Goal: Transaction & Acquisition: Purchase product/service

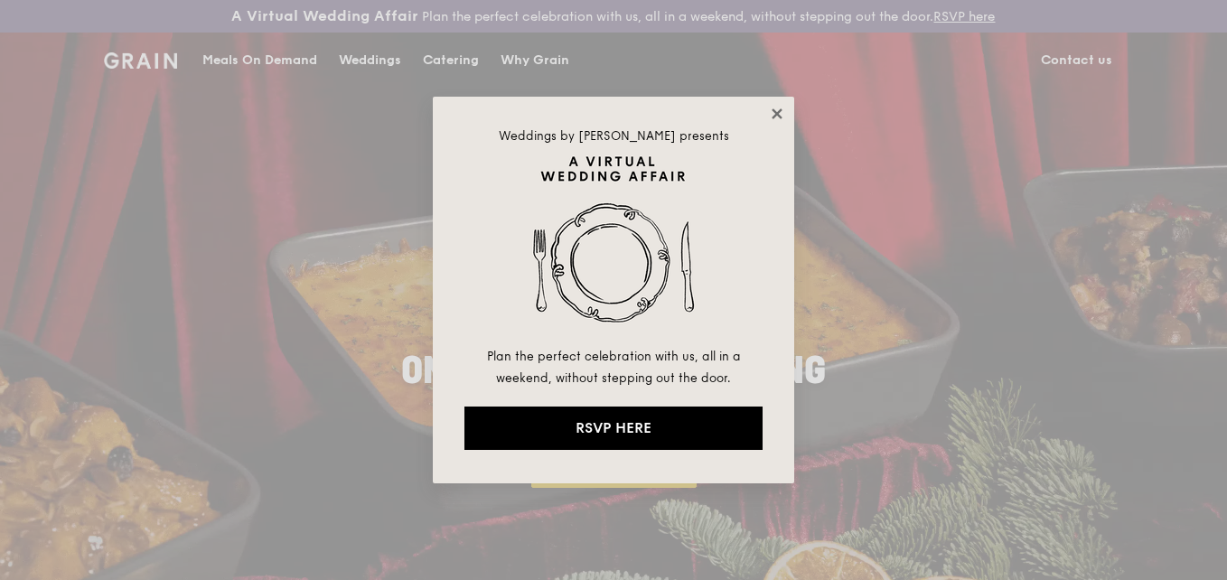
click at [769, 114] on icon at bounding box center [777, 114] width 16 height 16
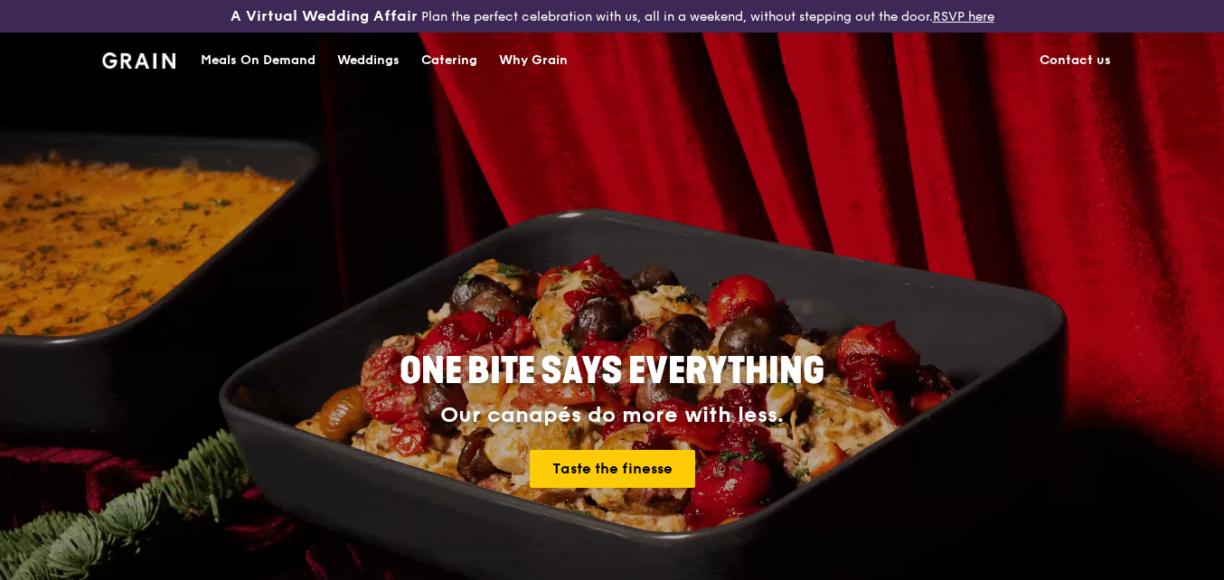
click at [456, 62] on div "Catering" at bounding box center [449, 60] width 56 height 54
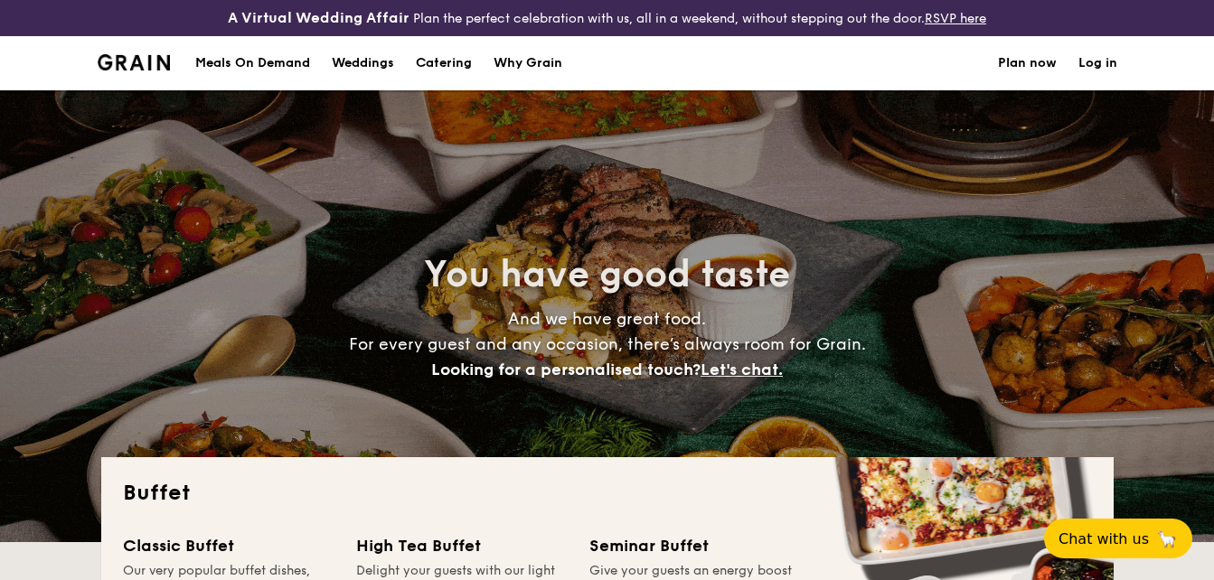
select select
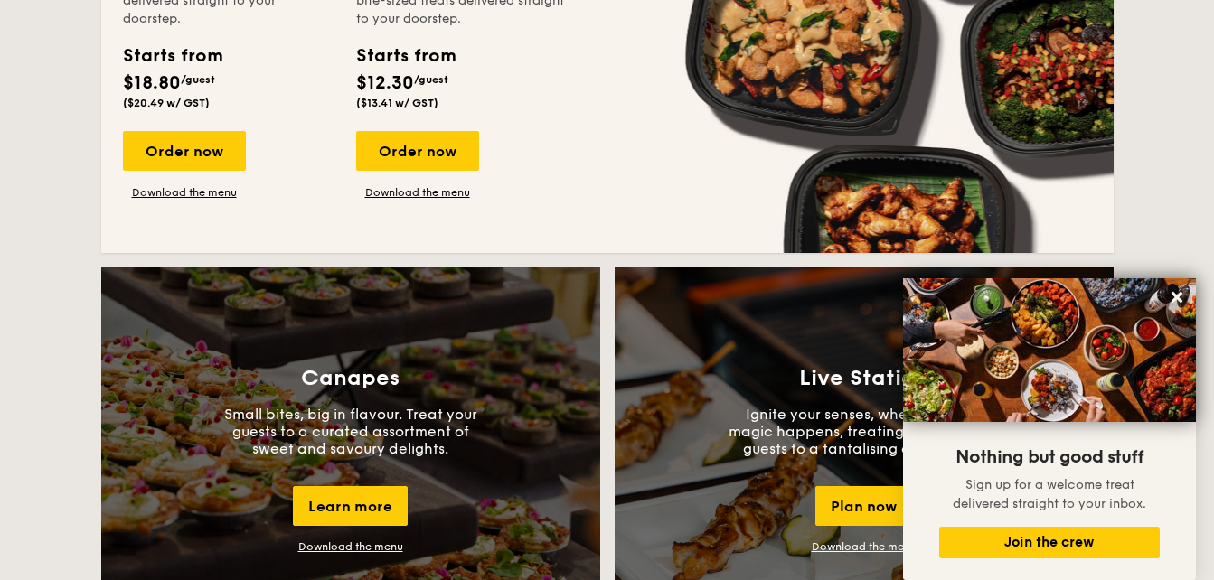
scroll to position [1657, 0]
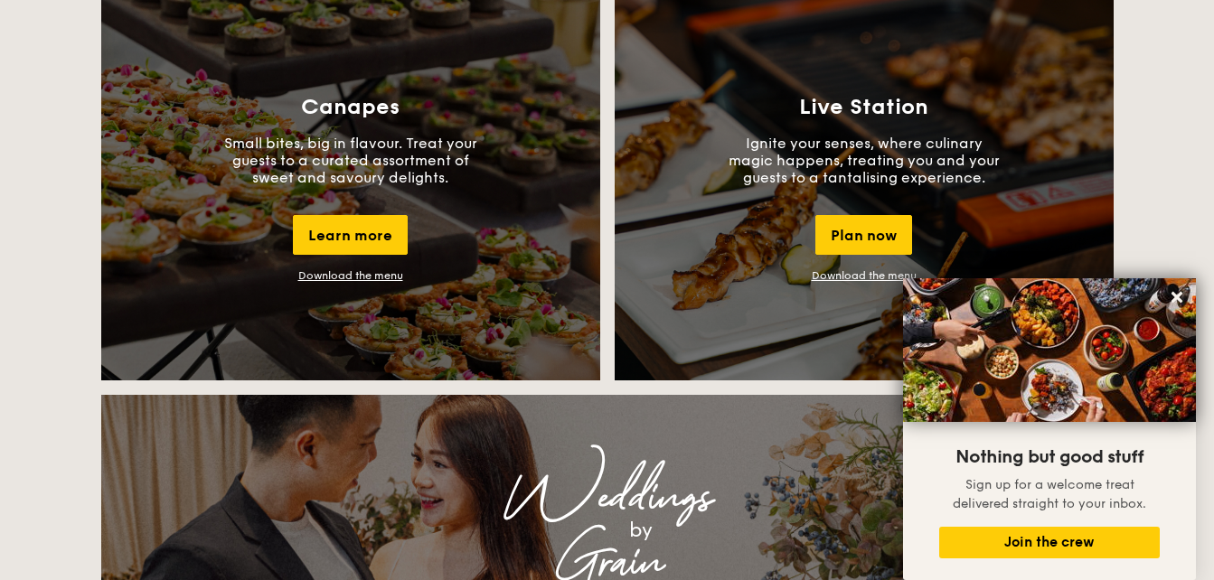
drag, startPoint x: 1169, startPoint y: 298, endPoint x: 1180, endPoint y: 280, distance: 21.6
click at [1169, 298] on icon at bounding box center [1177, 297] width 16 height 16
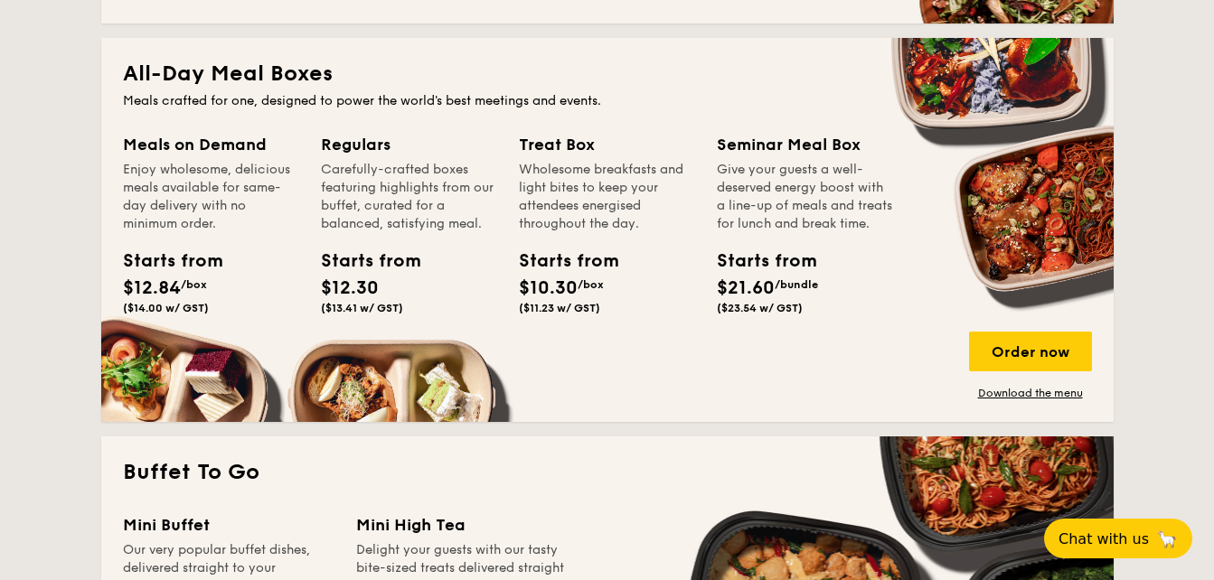
scroll to position [728, 0]
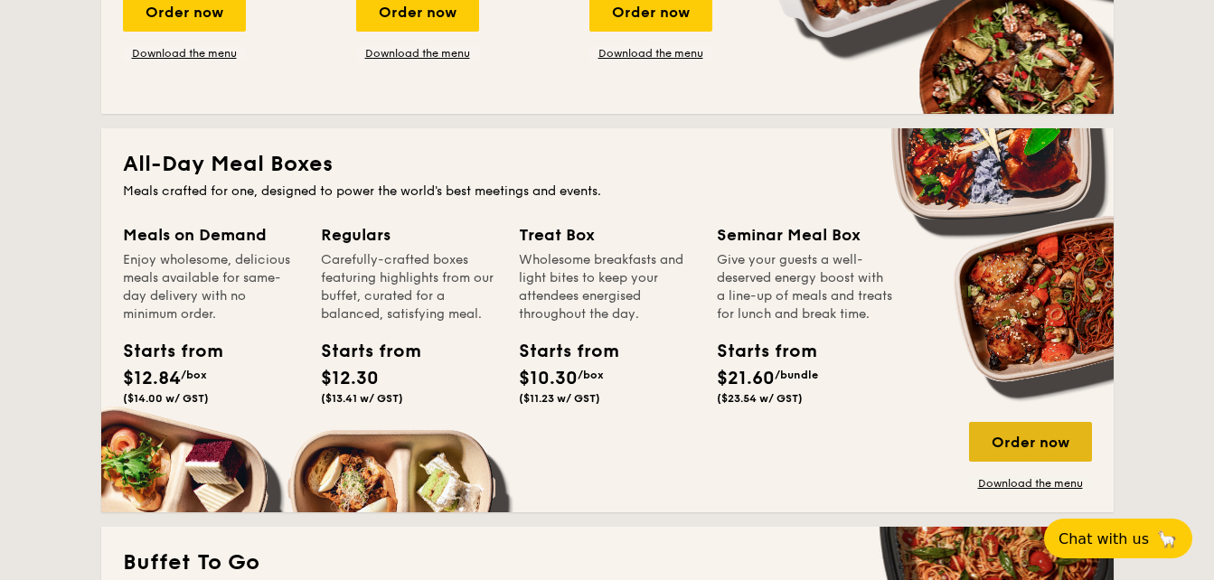
click at [982, 438] on div "Order now" at bounding box center [1030, 442] width 123 height 40
